Goal: Use online tool/utility: Utilize a website feature to perform a specific function

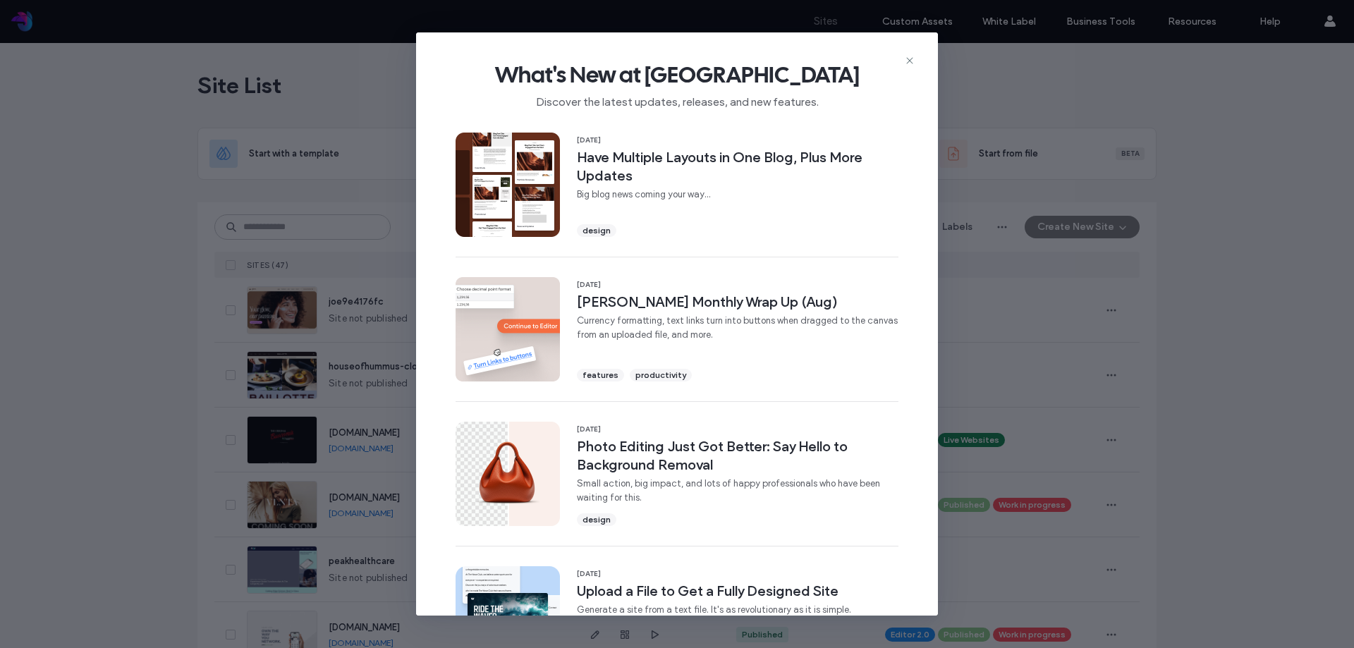
click at [912, 61] on icon at bounding box center [909, 60] width 11 height 11
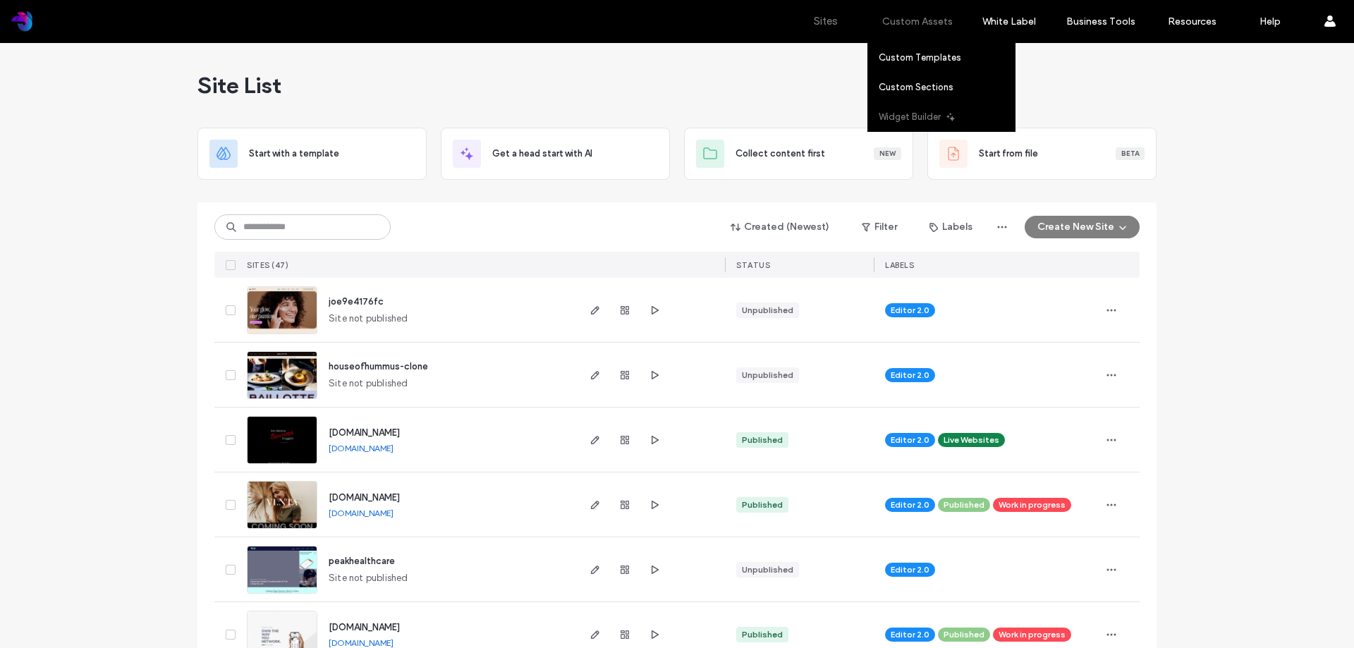
click at [909, 122] on link "Widget Builder" at bounding box center [946, 116] width 136 height 29
click at [917, 120] on label "Widget Builder" at bounding box center [909, 116] width 62 height 11
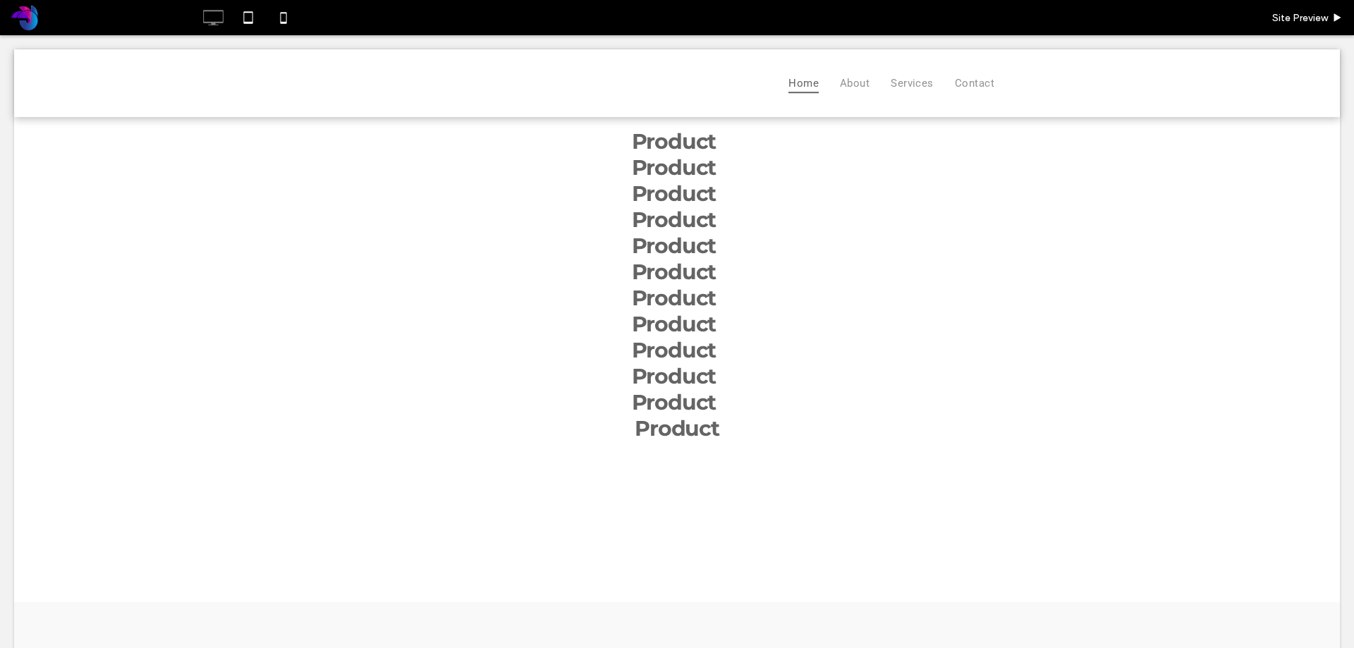
scroll to position [785, 0]
